Goal: Information Seeking & Learning: Check status

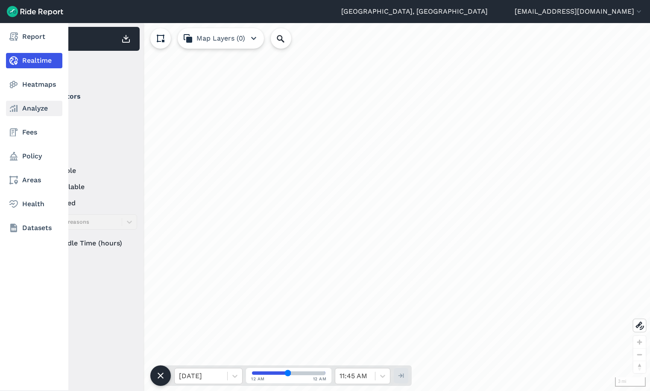
click at [9, 109] on icon at bounding box center [14, 108] width 10 height 10
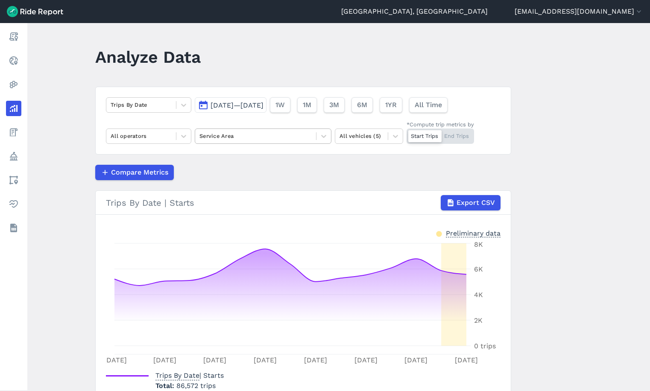
click at [233, 134] on div at bounding box center [255, 136] width 112 height 10
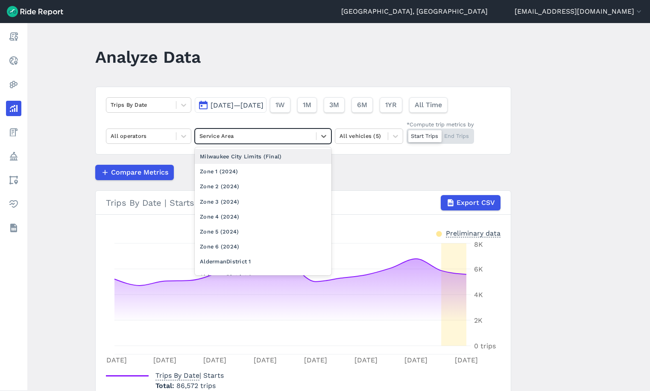
click at [248, 157] on div "Milwaukee City Limits (Final)" at bounding box center [263, 156] width 137 height 15
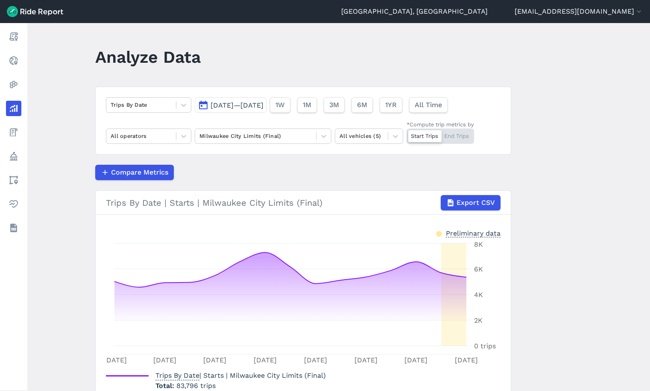
click at [245, 104] on span "[DATE]—[DATE]" at bounding box center [236, 105] width 53 height 8
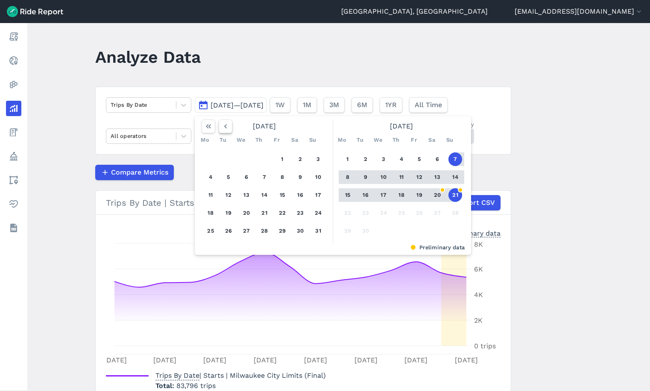
click at [227, 127] on icon "button" at bounding box center [225, 126] width 9 height 9
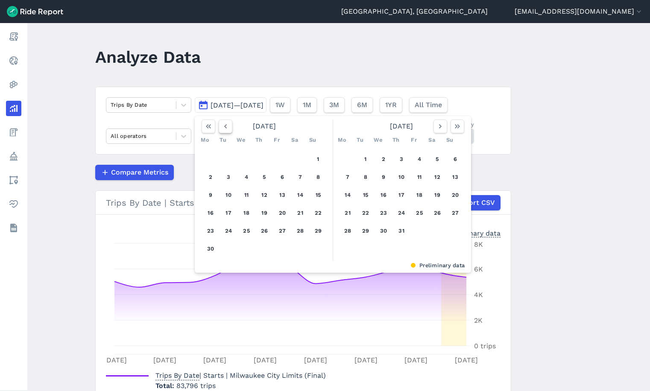
click at [227, 127] on icon "button" at bounding box center [225, 126] width 9 height 9
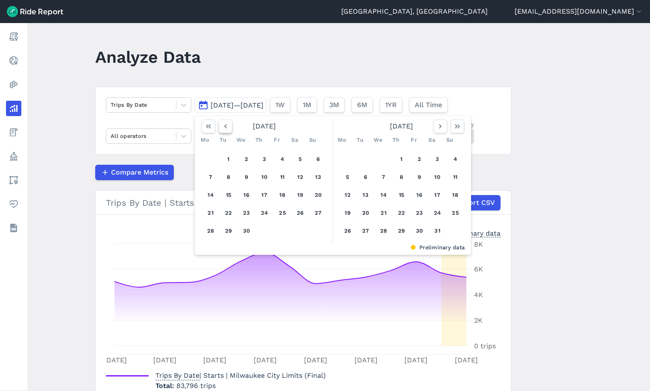
click at [227, 127] on icon "button" at bounding box center [225, 126] width 9 height 9
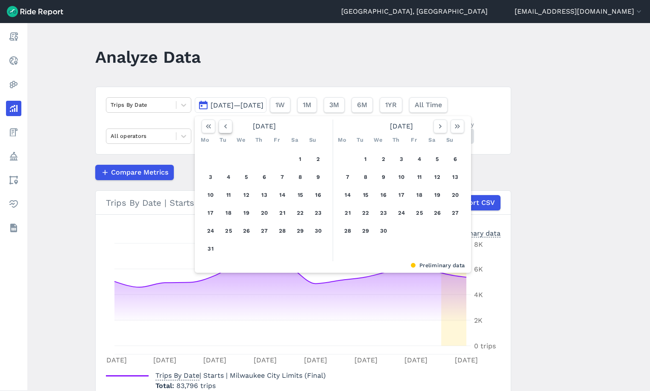
click at [227, 127] on icon "button" at bounding box center [225, 126] width 9 height 9
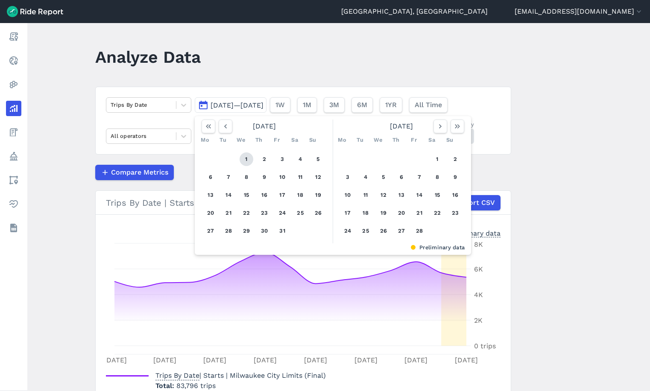
click at [248, 161] on button "1" at bounding box center [246, 159] width 14 height 14
click at [458, 125] on icon "button" at bounding box center [457, 126] width 9 height 9
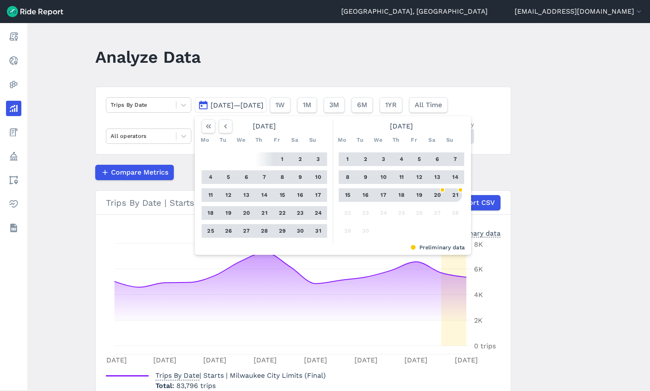
click at [453, 194] on button "21" at bounding box center [455, 195] width 14 height 14
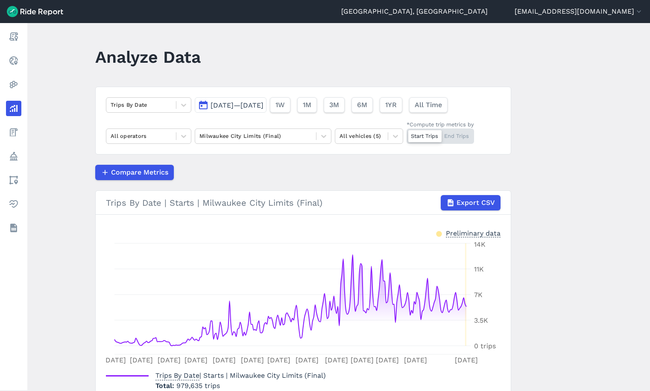
scroll to position [43, 0]
